Goal: Task Accomplishment & Management: Manage account settings

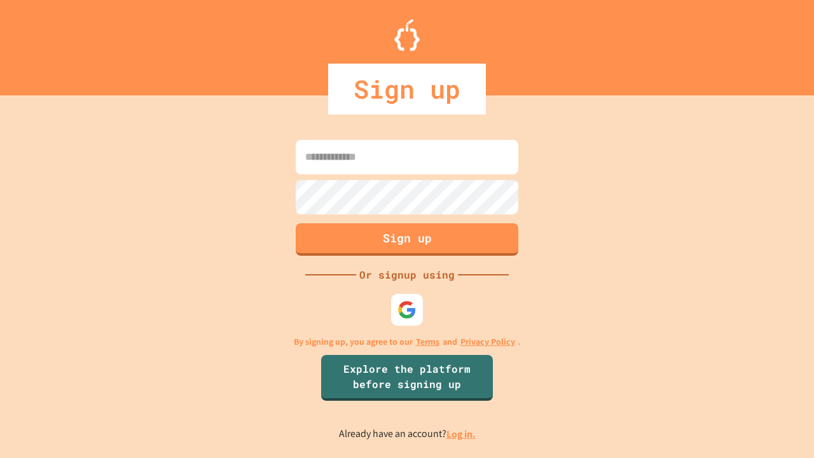
click at [462, 434] on link "Log in." at bounding box center [461, 434] width 29 height 13
